Goal: Task Accomplishment & Management: Use online tool/utility

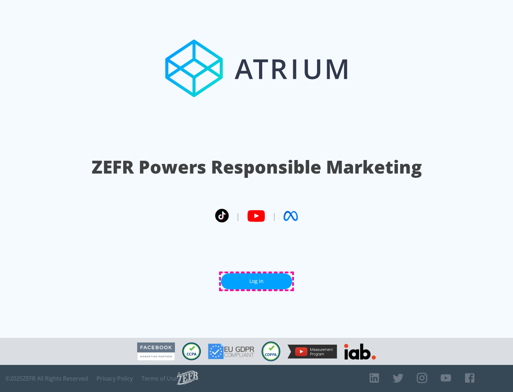
click at [257, 281] on link "Log In" at bounding box center [256, 282] width 71 height 16
